Goal: Task Accomplishment & Management: Manage account settings

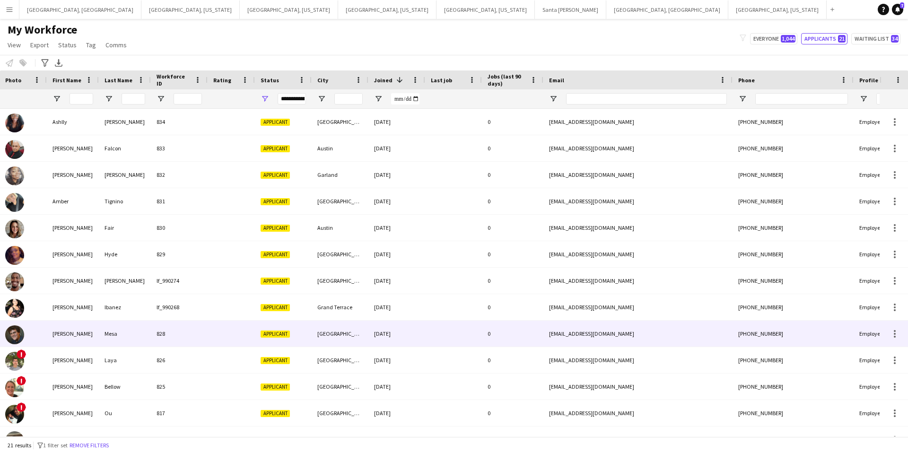
scroll to position [0, 18]
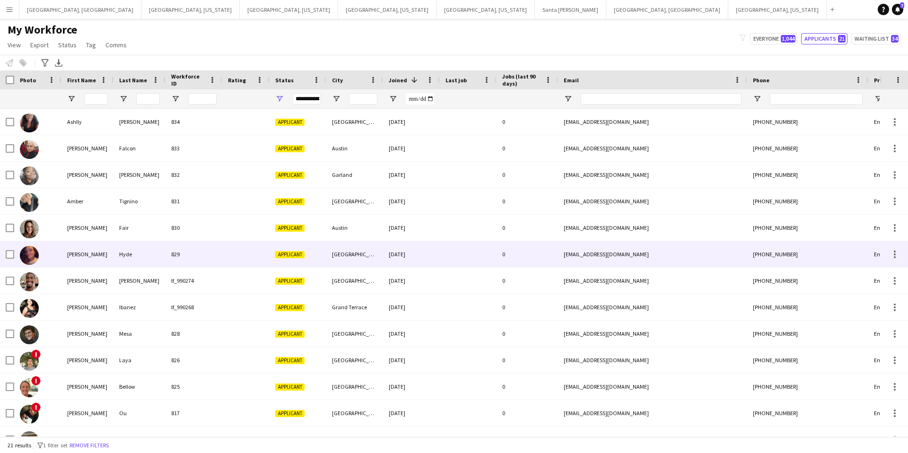
click at [503, 257] on div "0" at bounding box center [526, 254] width 61 height 26
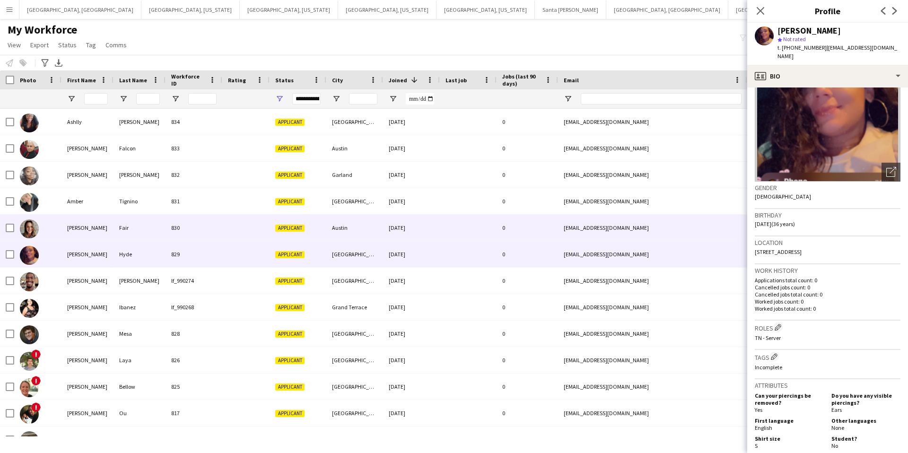
click at [380, 235] on div "Austin" at bounding box center [354, 228] width 57 height 26
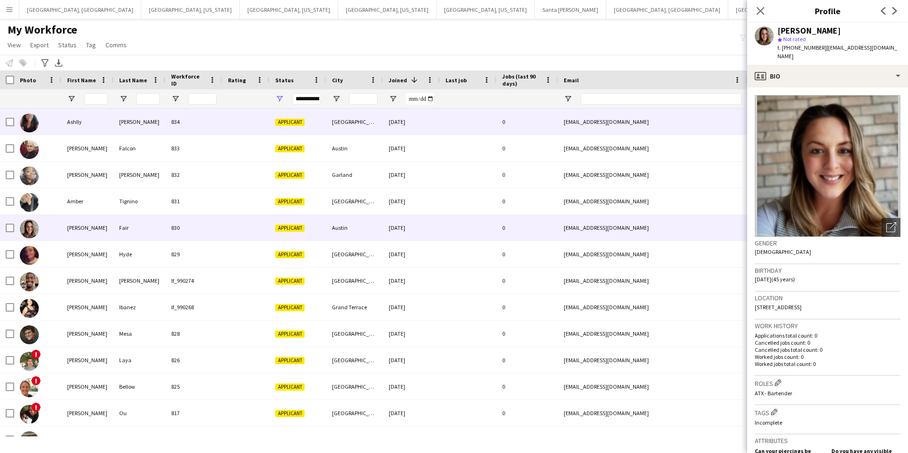
click at [254, 127] on div at bounding box center [245, 122] width 47 height 26
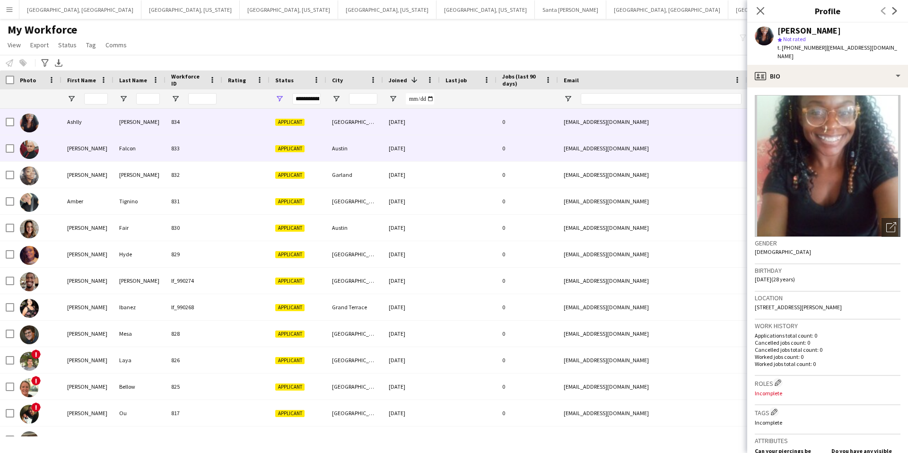
click at [384, 144] on div "10-04-2025" at bounding box center [411, 148] width 57 height 26
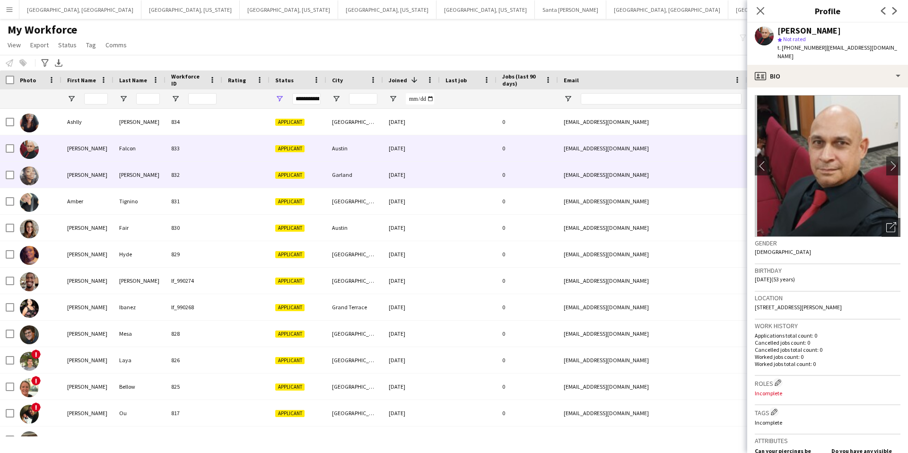
click at [375, 174] on div "Garland" at bounding box center [354, 175] width 57 height 26
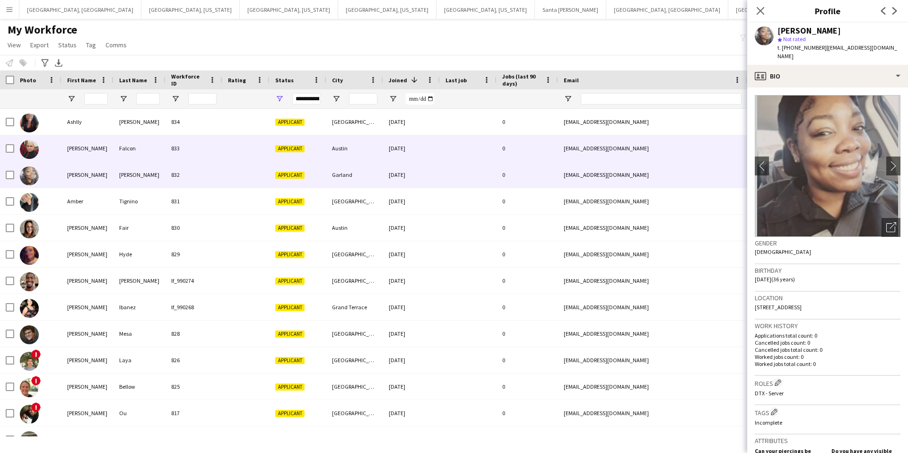
click at [357, 147] on div "Austin" at bounding box center [354, 148] width 57 height 26
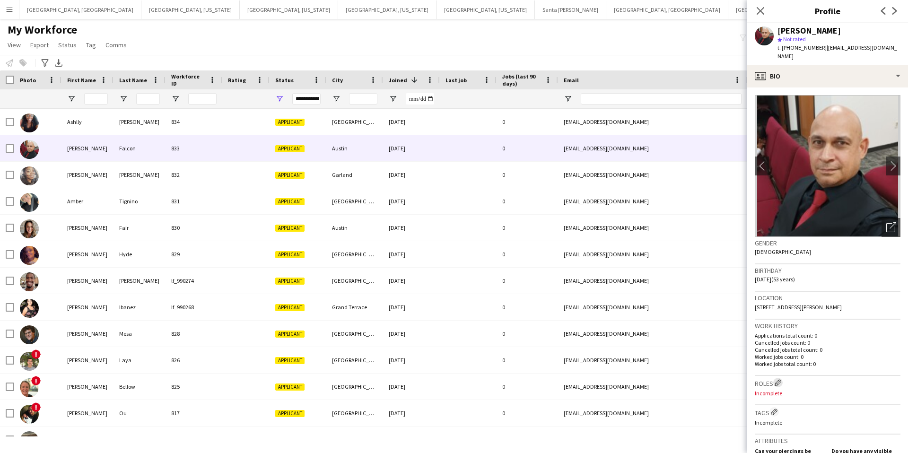
click at [783, 378] on button "Edit crew company roles" at bounding box center [777, 382] width 9 height 9
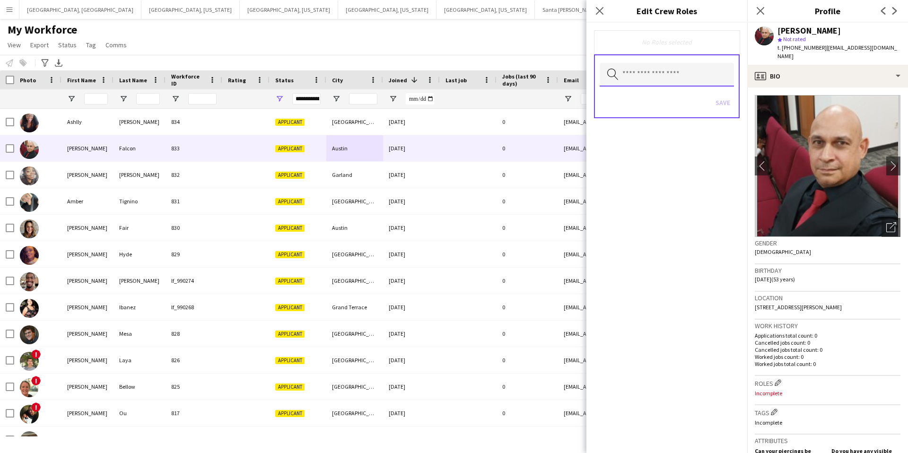
click at [652, 75] on input "text" at bounding box center [667, 75] width 134 height 24
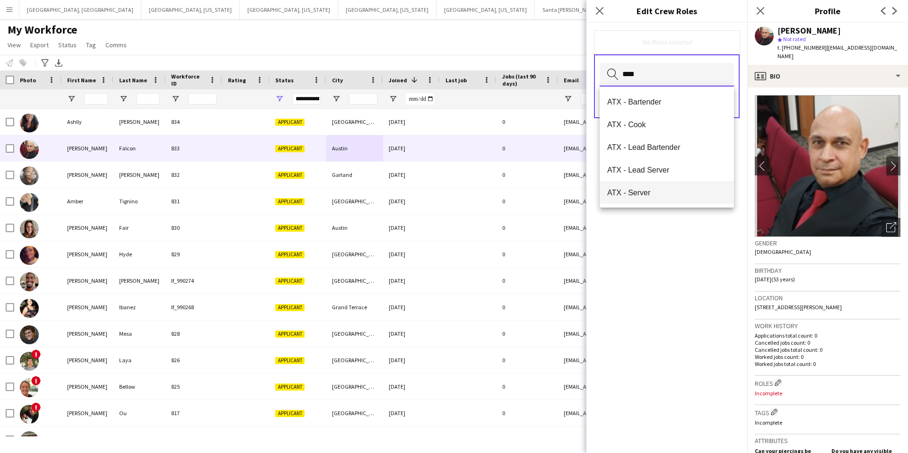
type input "***"
click at [683, 191] on span "ATX - Server" at bounding box center [666, 192] width 119 height 9
click at [696, 34] on div "ATX - Server Remove" at bounding box center [667, 42] width 146 height 25
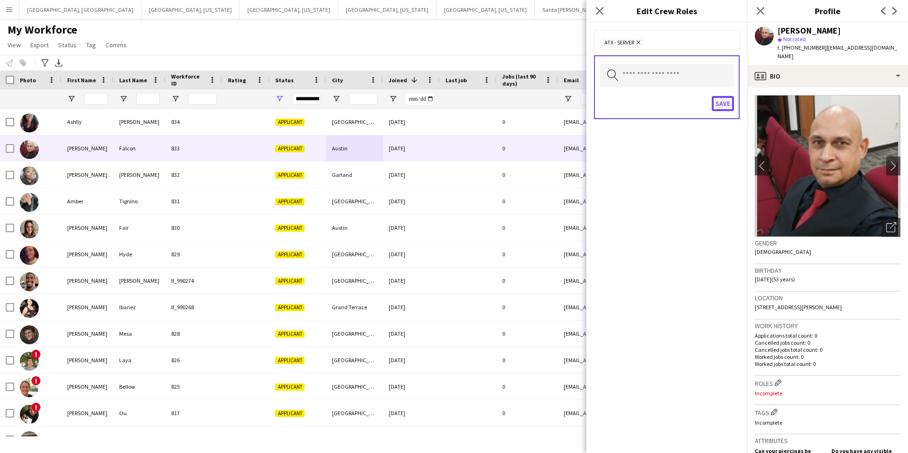
click at [729, 104] on button "Save" at bounding box center [723, 103] width 22 height 15
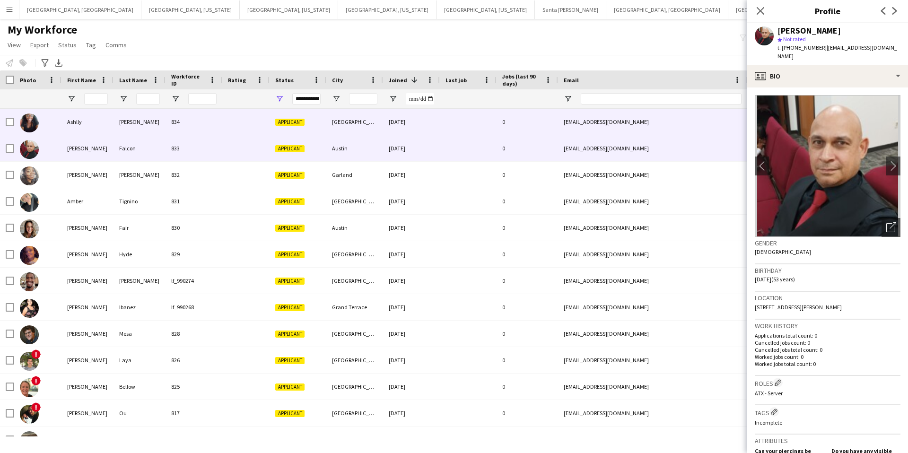
click at [237, 122] on div at bounding box center [245, 122] width 47 height 26
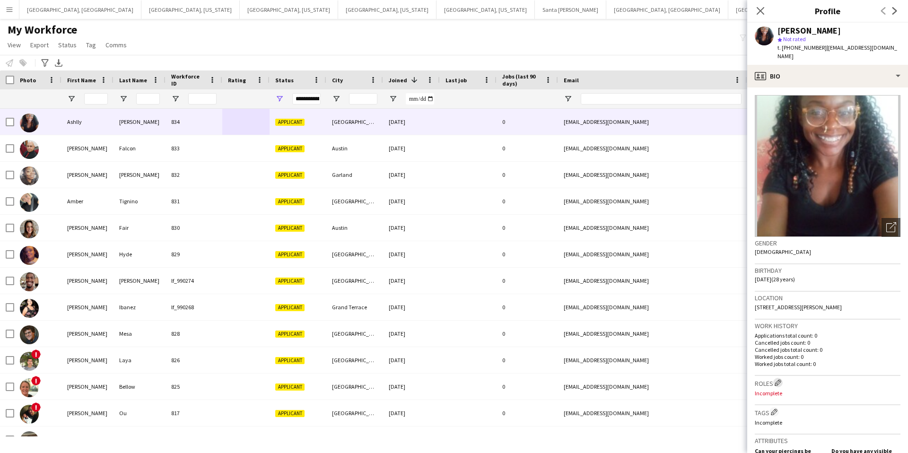
click at [781, 379] on app-icon "Edit crew company roles" at bounding box center [777, 382] width 7 height 7
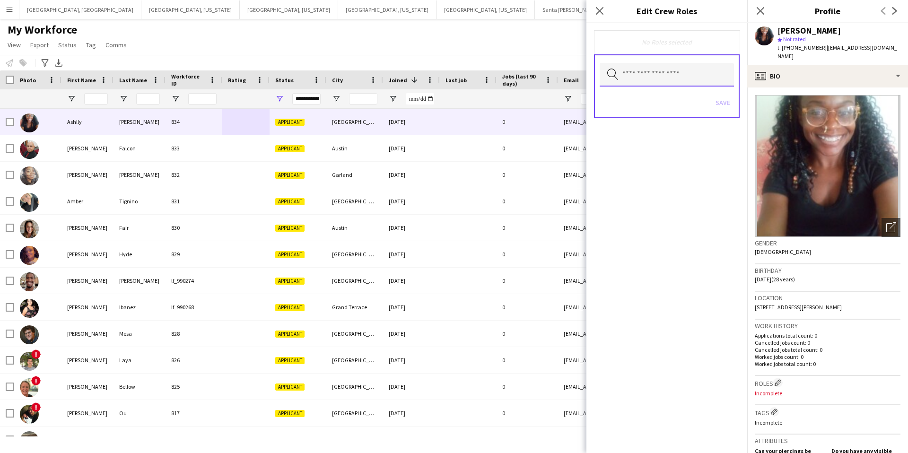
click at [640, 75] on input "text" at bounding box center [667, 75] width 134 height 24
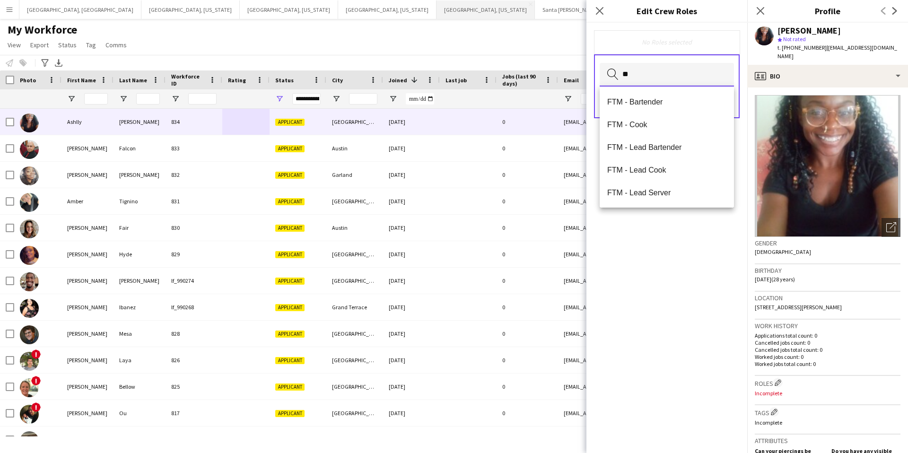
type input "**"
click at [645, 191] on span "FTM - Server" at bounding box center [666, 192] width 119 height 9
drag, startPoint x: 701, startPoint y: 38, endPoint x: 704, endPoint y: 44, distance: 7.4
click at [701, 38] on div "FTM - Server Remove" at bounding box center [666, 42] width 130 height 9
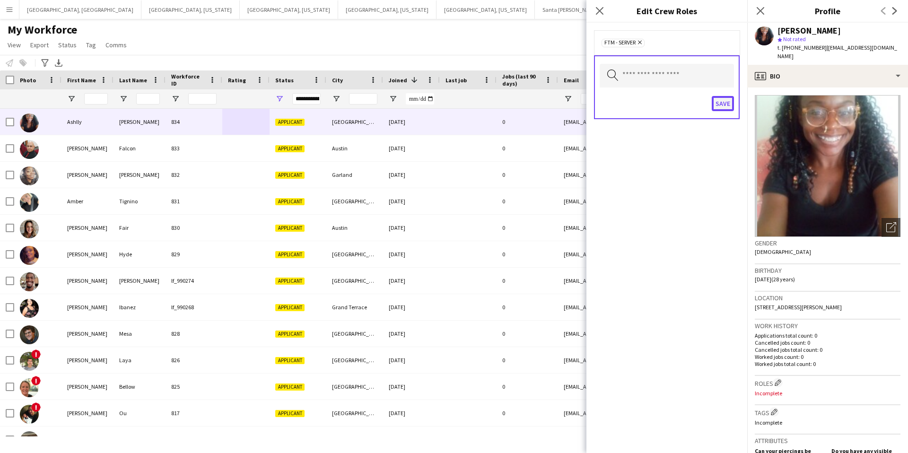
click at [724, 104] on button "Save" at bounding box center [723, 103] width 22 height 15
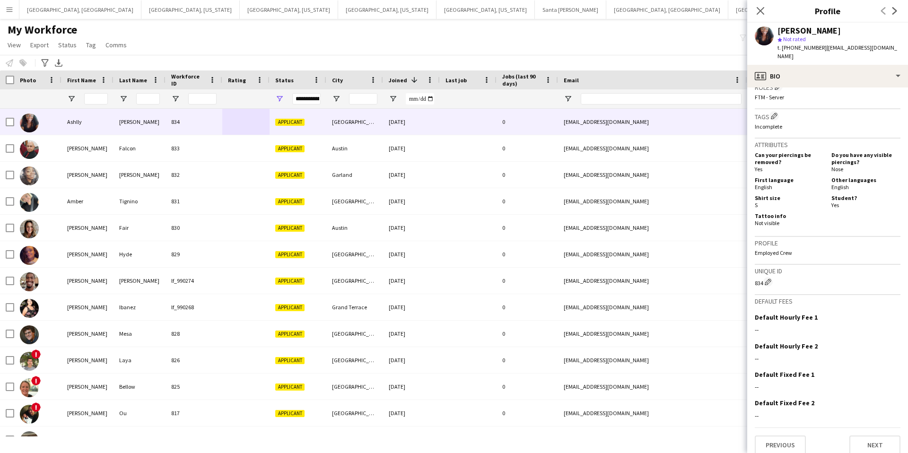
scroll to position [0, 0]
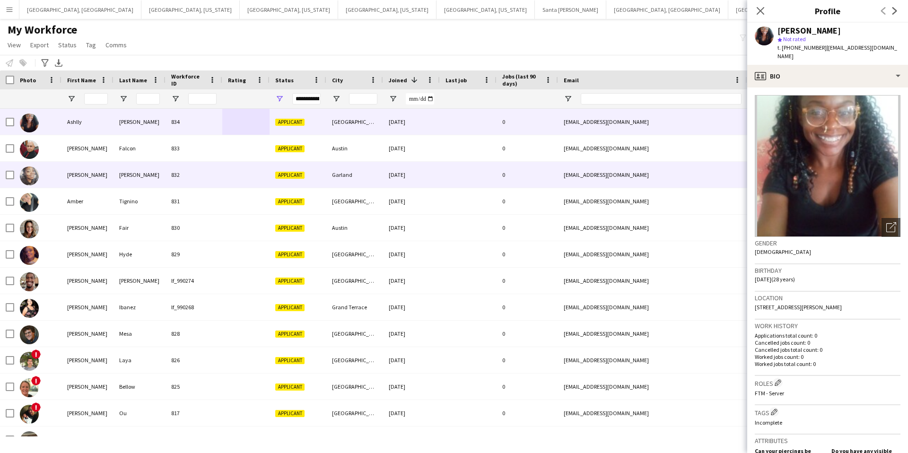
click at [211, 179] on div "832" at bounding box center [193, 175] width 57 height 26
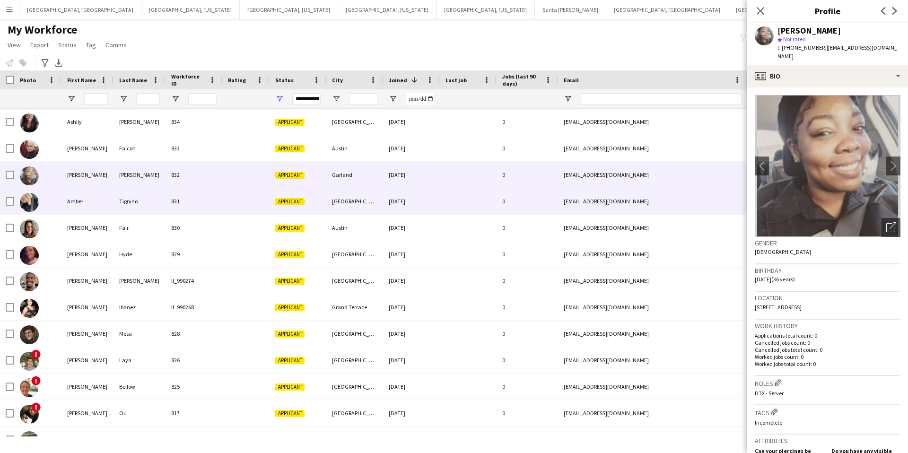
click at [220, 200] on div "831" at bounding box center [193, 201] width 57 height 26
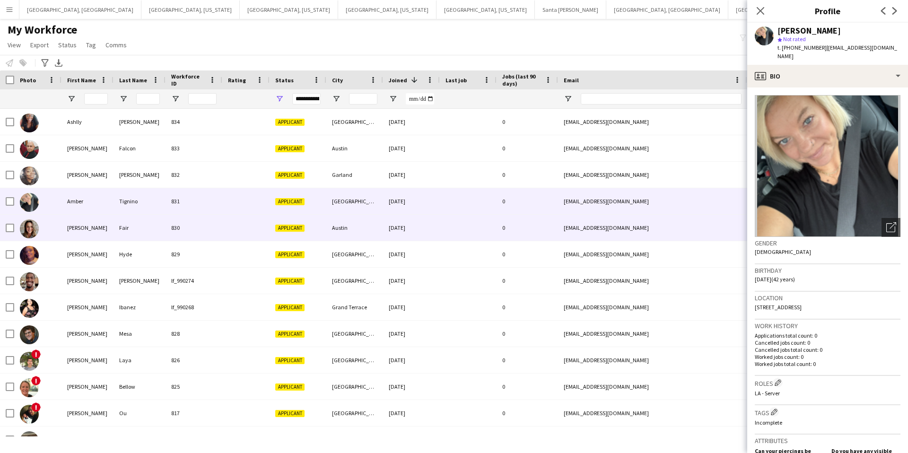
click at [229, 224] on div at bounding box center [245, 228] width 47 height 26
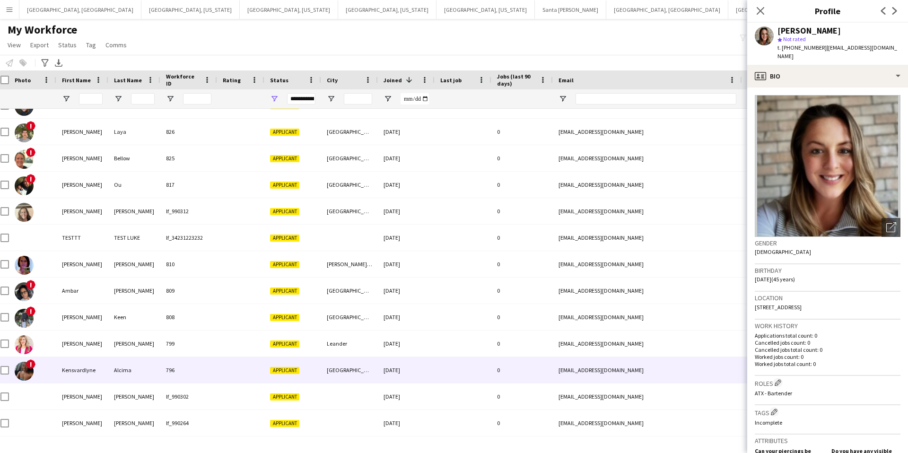
scroll to position [0, 4]
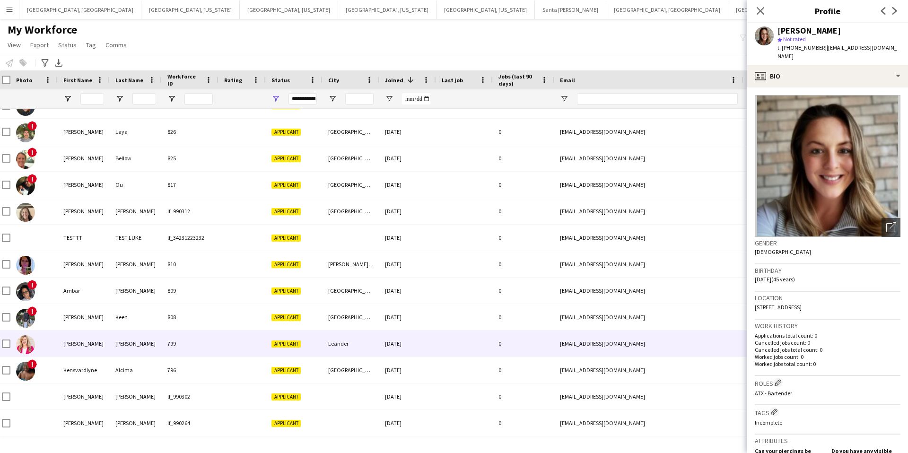
click at [245, 340] on div at bounding box center [241, 343] width 47 height 26
